Goal: Transaction & Acquisition: Purchase product/service

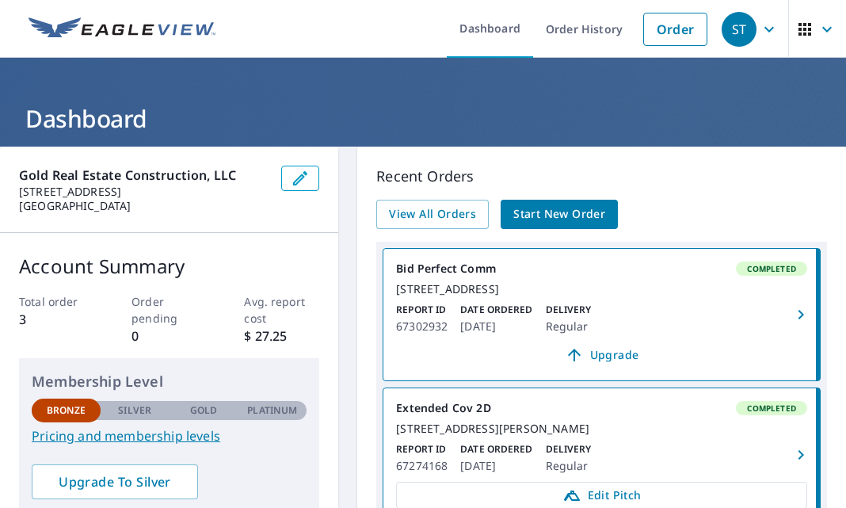
click at [544, 222] on span "Start New Order" at bounding box center [559, 214] width 92 height 20
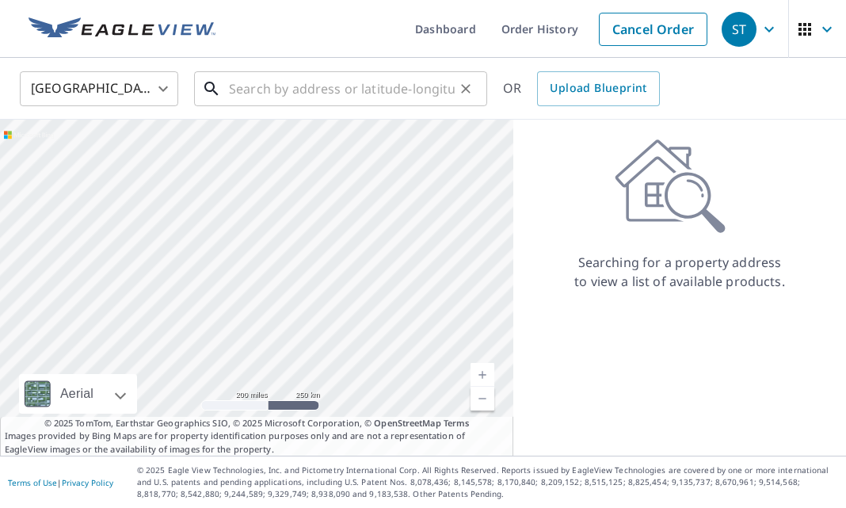
click at [338, 97] on input "text" at bounding box center [342, 89] width 226 height 44
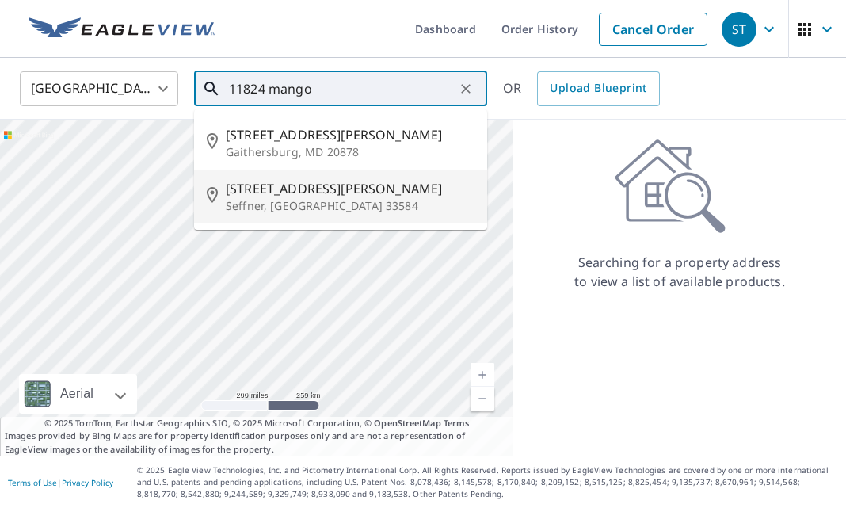
click at [359, 190] on span "[STREET_ADDRESS][PERSON_NAME]" at bounding box center [350, 188] width 249 height 19
type input "[STREET_ADDRESS][PERSON_NAME][PERSON_NAME]"
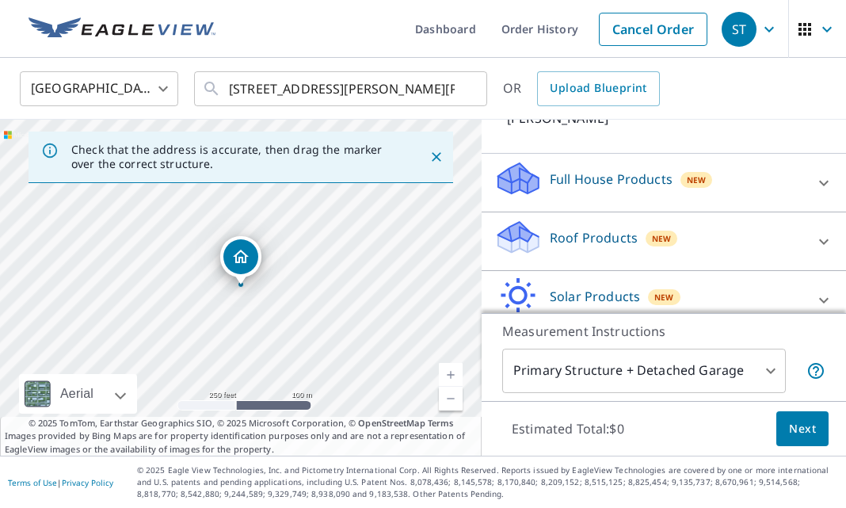
scroll to position [147, 0]
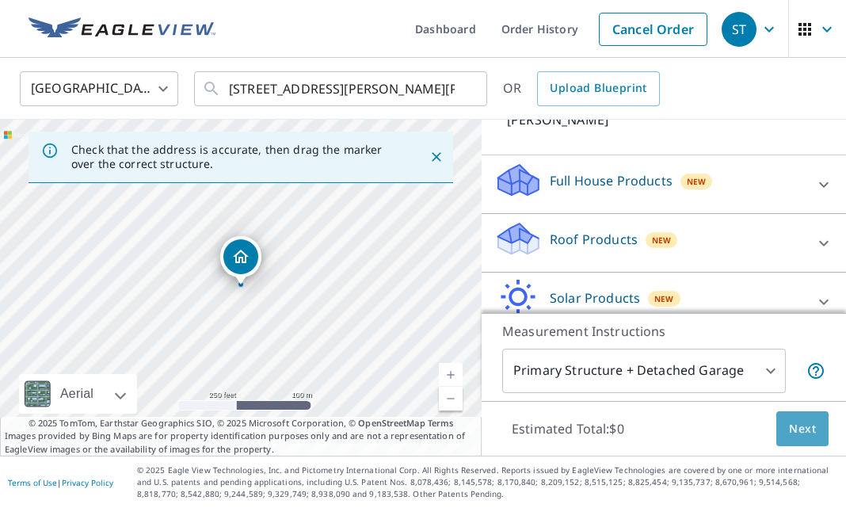
click at [801, 428] on span "Next" at bounding box center [802, 429] width 27 height 20
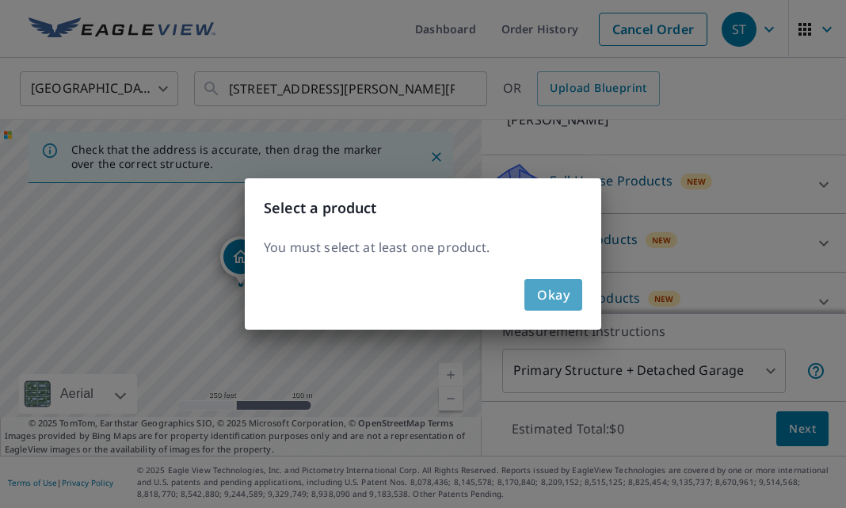
click at [574, 302] on button "Okay" at bounding box center [553, 295] width 58 height 32
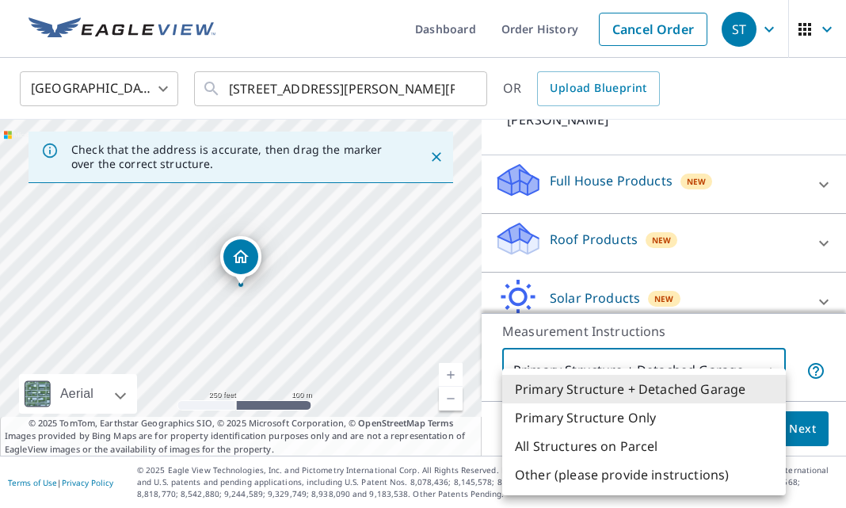
click at [741, 380] on body "[GEOGRAPHIC_DATA] Dashboard Order History Cancel Order [GEOGRAPHIC_DATA] [GEOGR…" at bounding box center [423, 254] width 846 height 508
click at [731, 386] on li "Primary Structure + Detached Garage" at bounding box center [643, 389] width 283 height 29
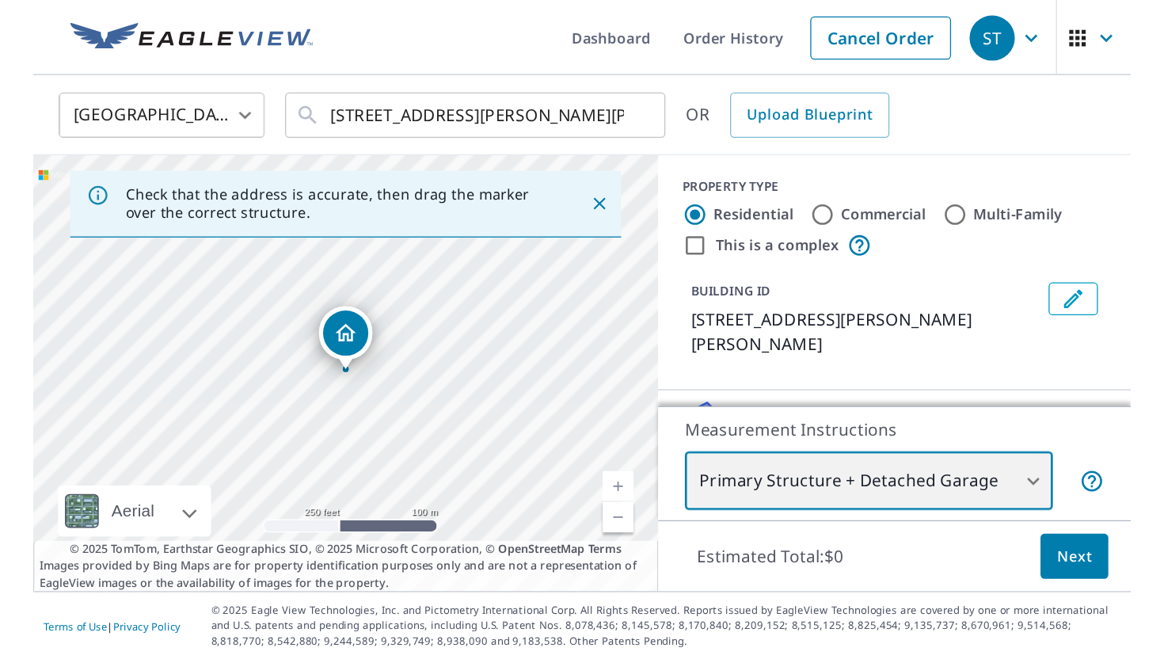
scroll to position [0, 0]
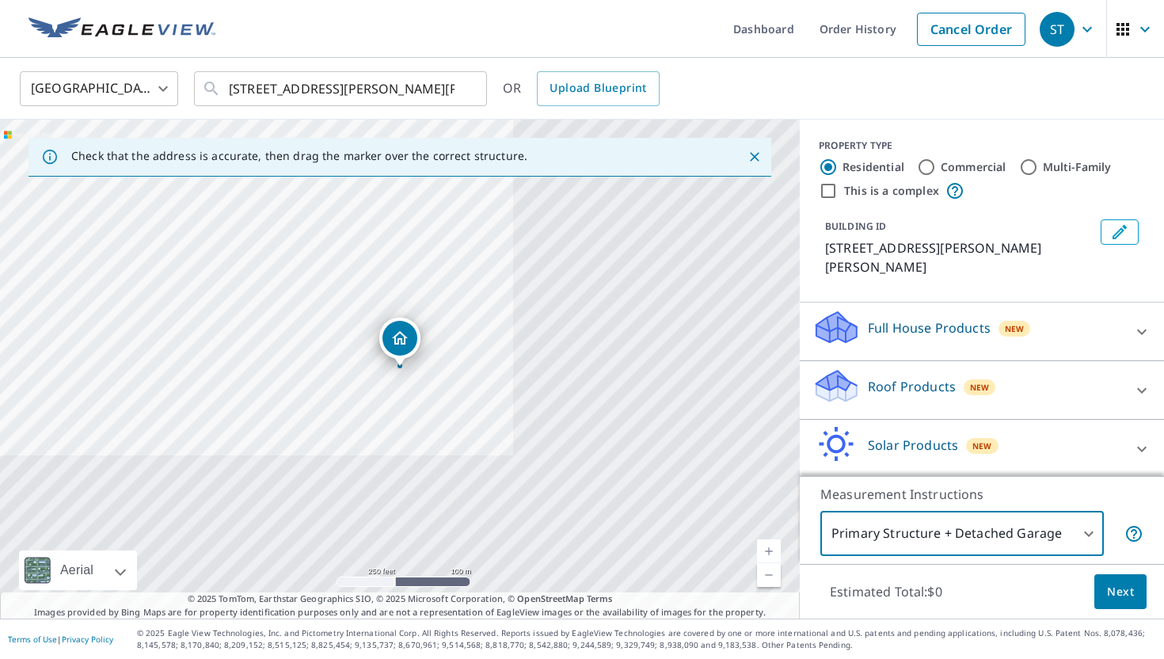
click at [845, 393] on div "Roof Products New" at bounding box center [967, 389] width 310 height 45
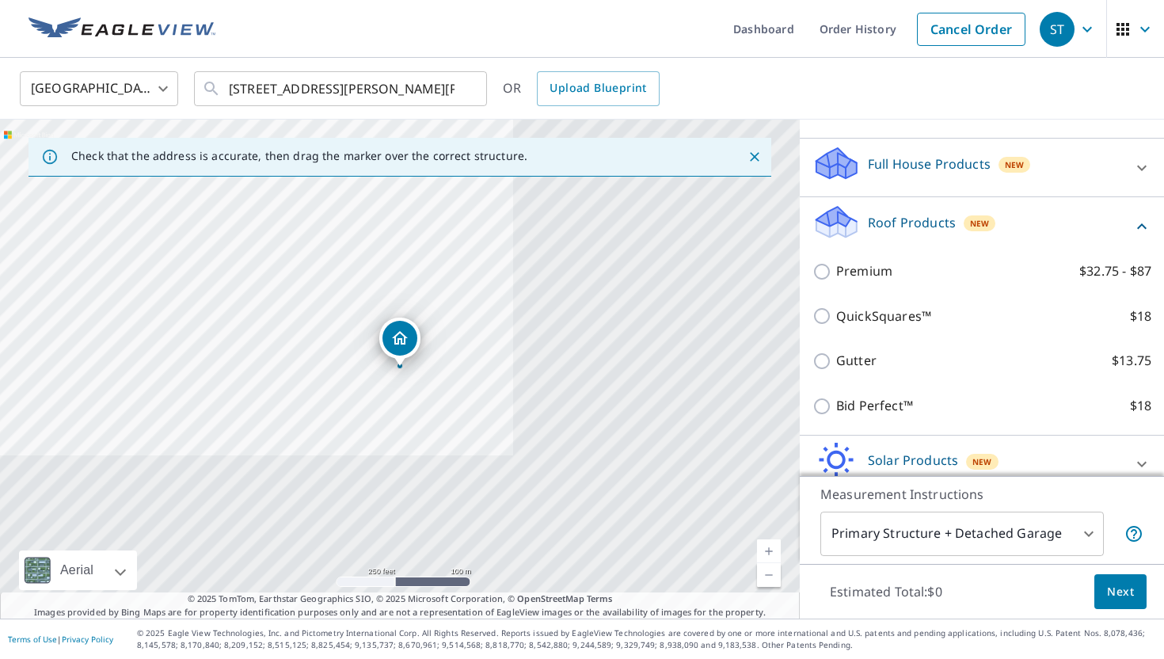
scroll to position [150, 0]
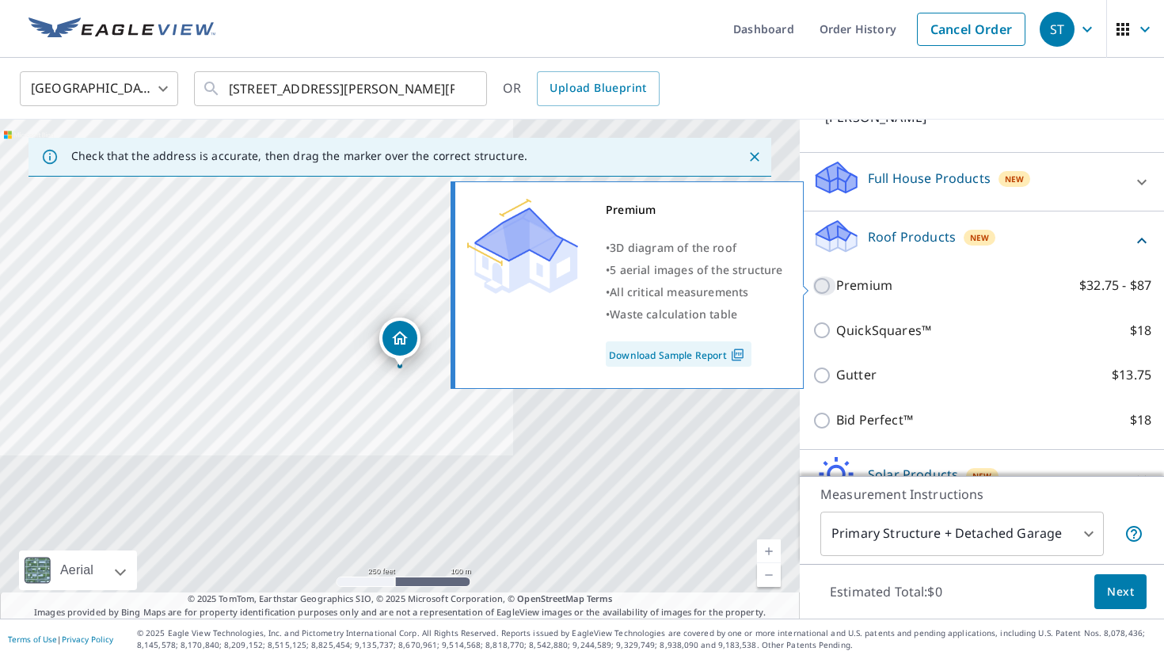
click at [821, 289] on input "Premium $32.75 - $87" at bounding box center [824, 285] width 24 height 19
checkbox input "true"
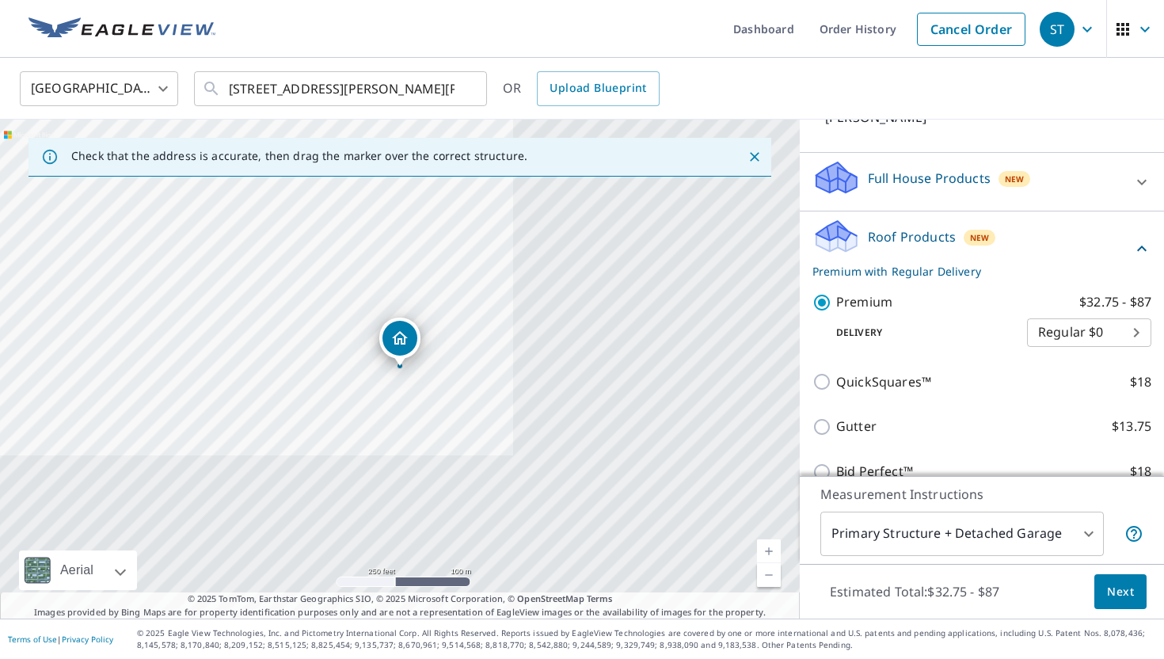
click at [845, 335] on body "[GEOGRAPHIC_DATA] Dashboard Order History Cancel Order [GEOGRAPHIC_DATA] [GEOGR…" at bounding box center [582, 329] width 1164 height 659
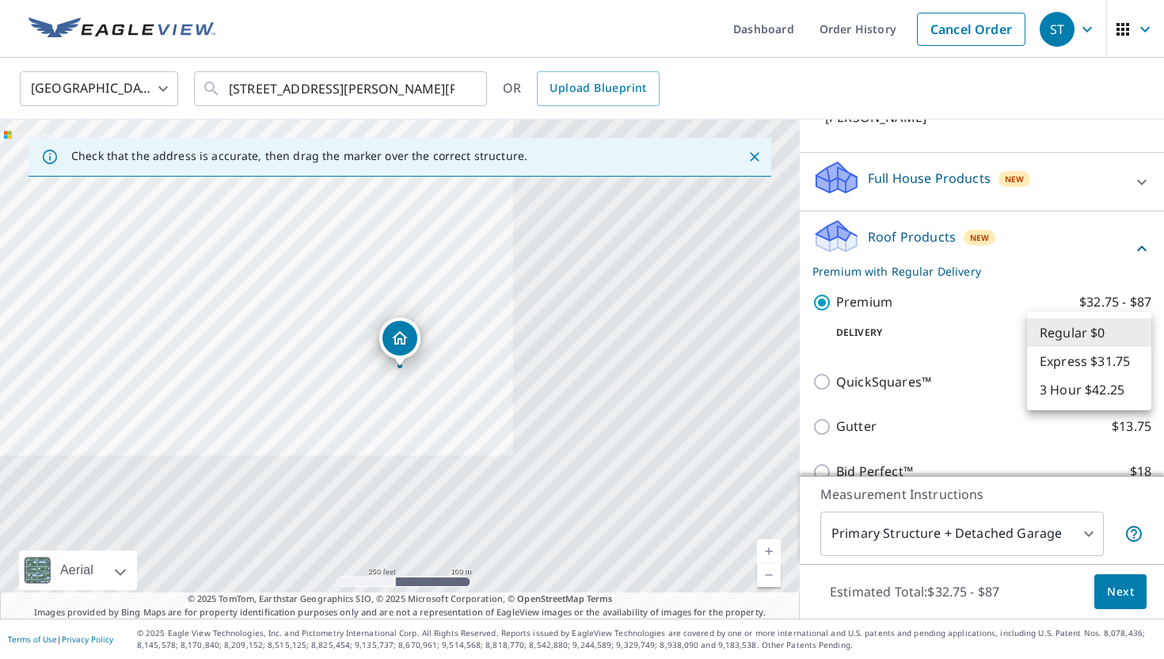
click at [845, 340] on li "Regular $0" at bounding box center [1089, 332] width 124 height 29
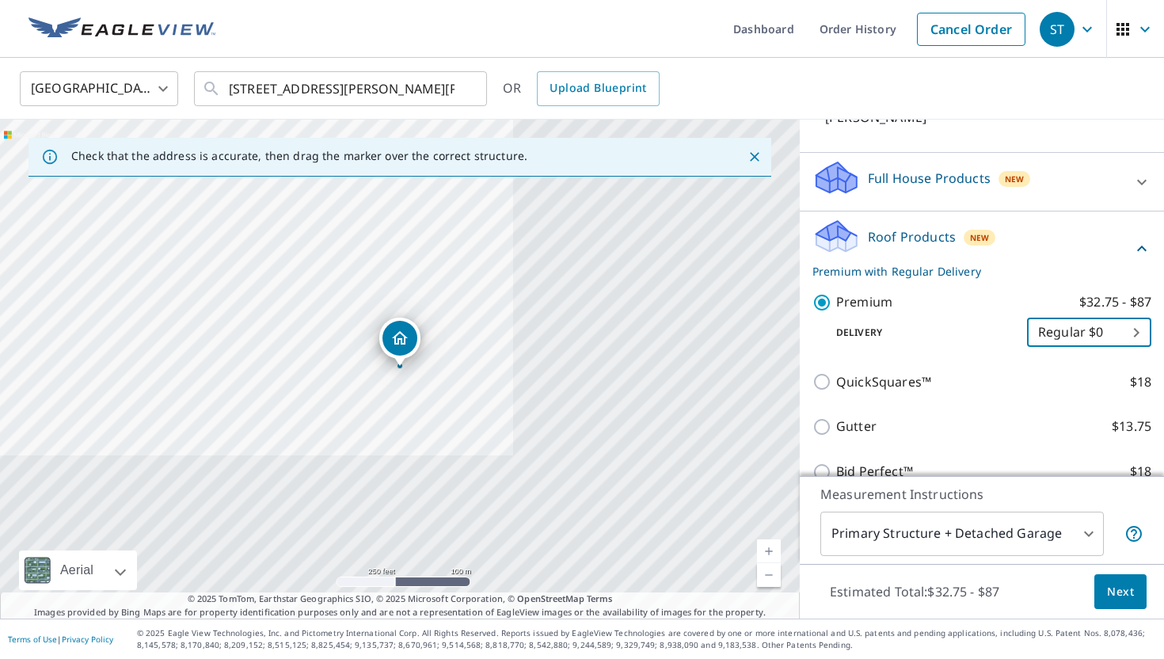
scroll to position [294, 0]
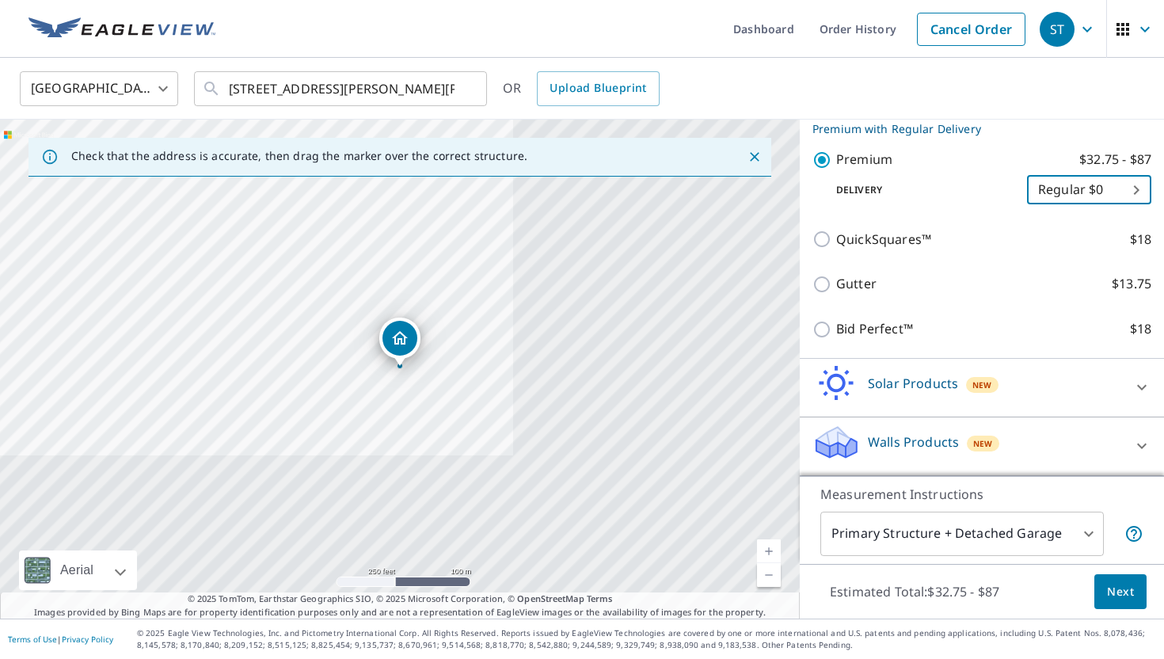
click at [845, 507] on span "Next" at bounding box center [1120, 592] width 27 height 20
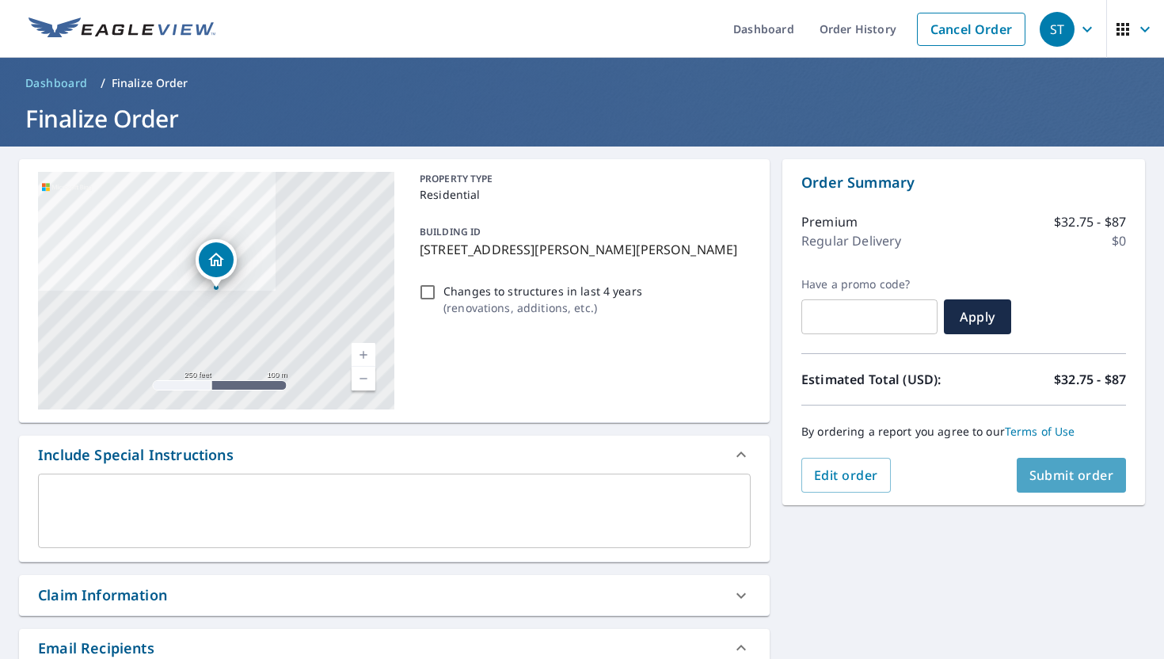
click at [845, 482] on span "Submit order" at bounding box center [1071, 474] width 85 height 17
